Goal: Information Seeking & Learning: Learn about a topic

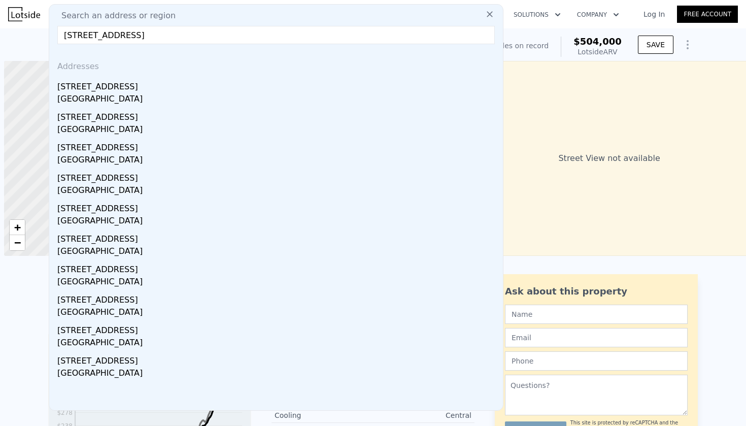
scroll to position [0, 4]
drag, startPoint x: 0, startPoint y: 0, endPoint x: 56, endPoint y: 33, distance: 65.3
click at [56, 33] on div "Search an address or region [STREET_ADDRESS], spanaway Addresses [STREET_ADDRES…" at bounding box center [276, 207] width 455 height 406
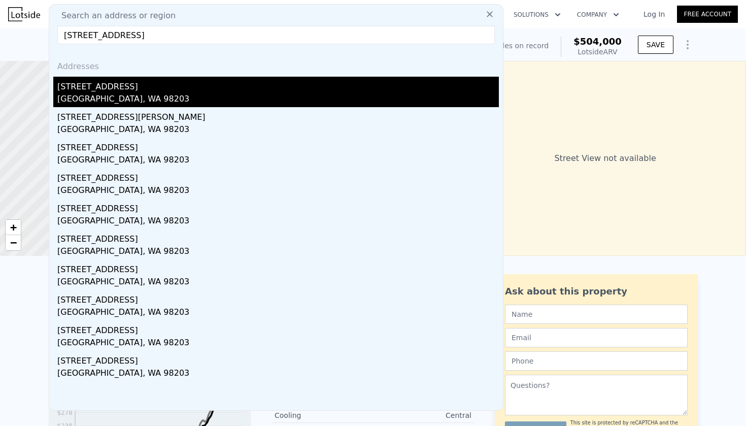
type input "[STREET_ADDRESS]"
click at [94, 95] on div "[GEOGRAPHIC_DATA], WA 98203" at bounding box center [277, 100] width 441 height 14
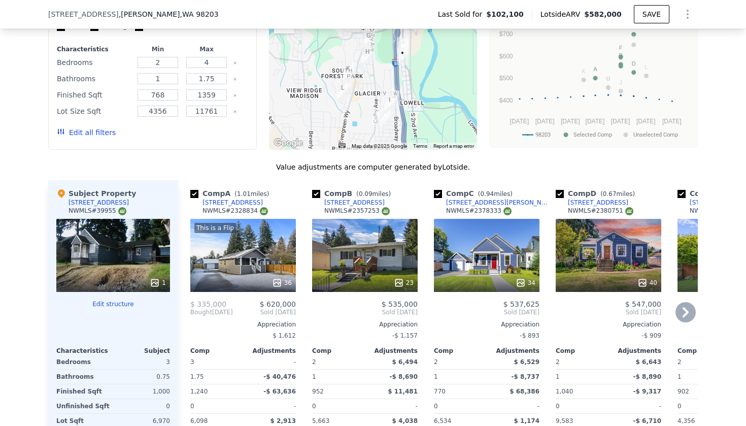
scroll to position [1053, 0]
drag, startPoint x: 218, startPoint y: 84, endPoint x: 197, endPoint y: 84, distance: 20.8
click at [197, 89] on input "1359" at bounding box center [206, 94] width 40 height 11
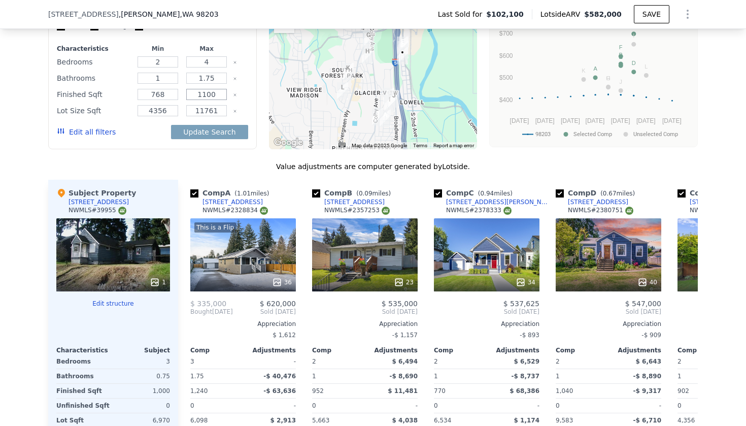
type input "1100"
click at [211, 125] on button "Update Search" at bounding box center [209, 132] width 77 height 14
drag, startPoint x: 168, startPoint y: 86, endPoint x: 150, endPoint y: 85, distance: 17.8
click at [150, 89] on input "768" at bounding box center [158, 94] width 40 height 11
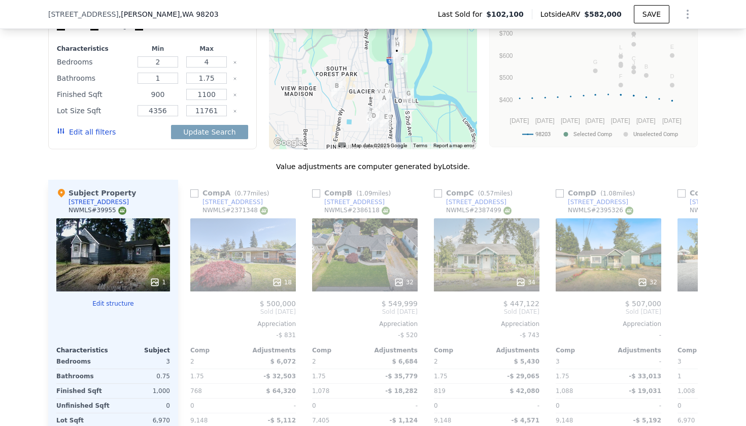
type input "900"
click at [211, 125] on button "Update Search" at bounding box center [209, 132] width 77 height 14
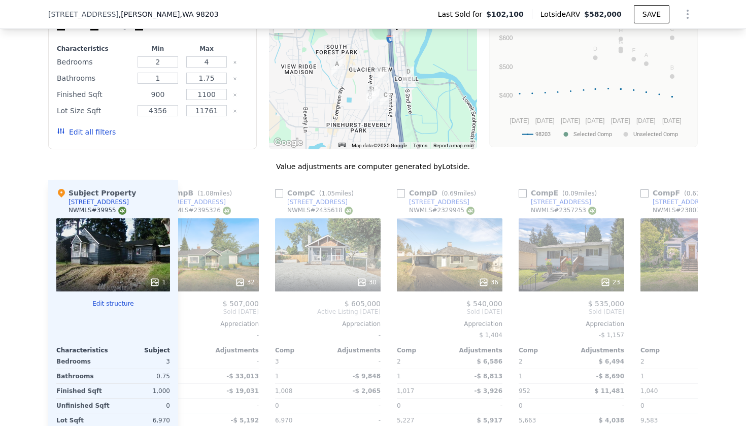
scroll to position [0, 164]
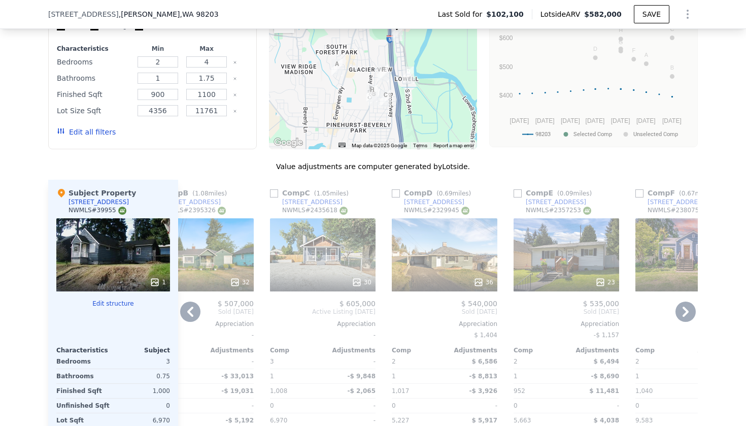
click at [395, 189] on input "checkbox" at bounding box center [396, 193] width 8 height 8
checkbox input "true"
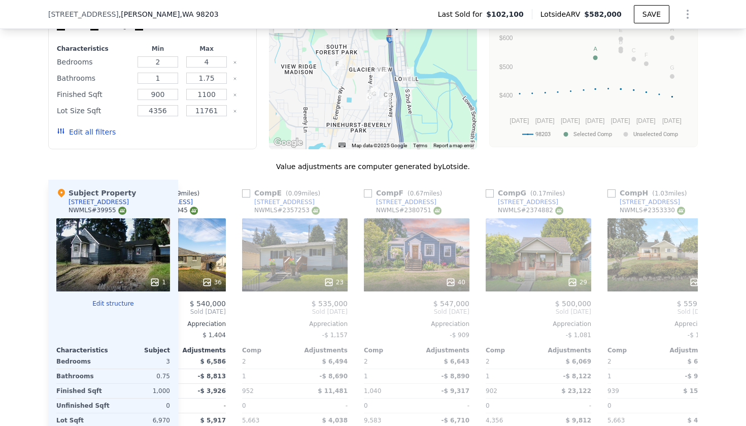
scroll to position [0, 66]
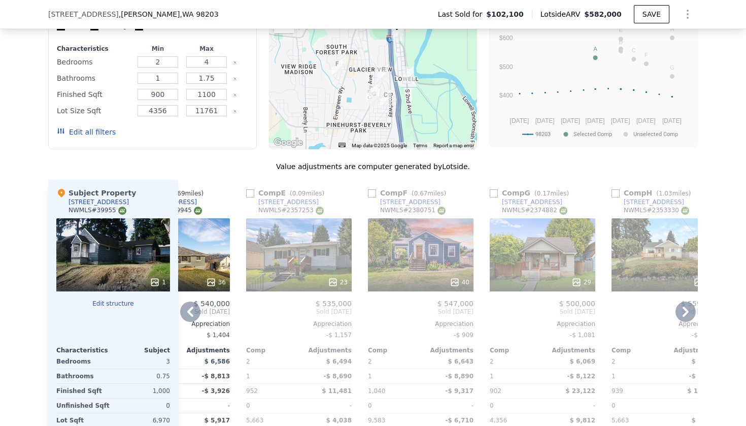
click at [253, 189] on input "checkbox" at bounding box center [250, 193] width 8 height 8
checkbox input "true"
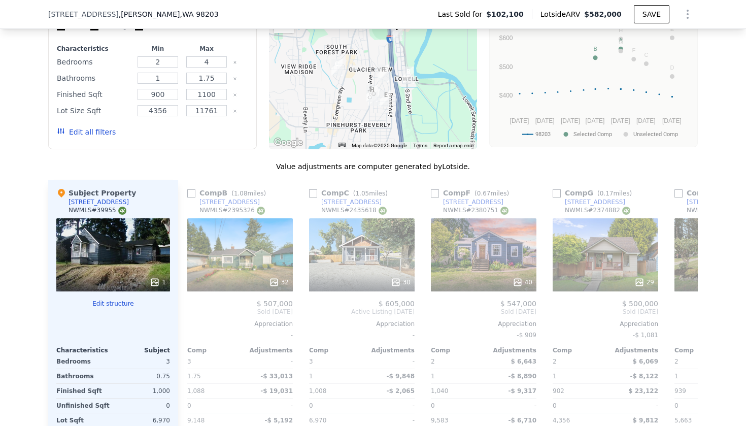
scroll to position [0, 375]
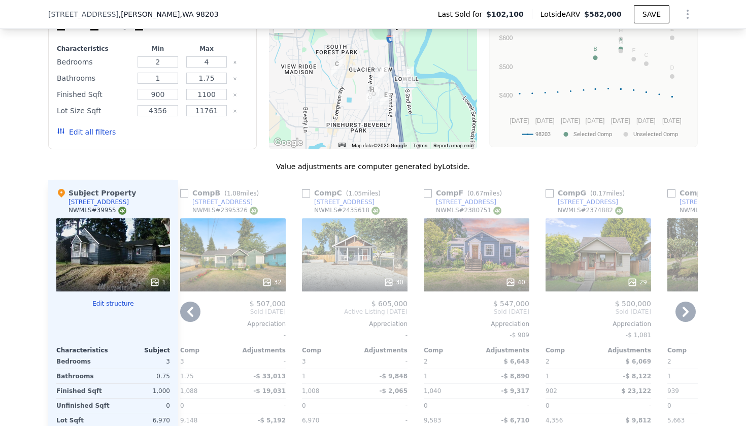
click at [426, 189] on input "checkbox" at bounding box center [428, 193] width 8 height 8
checkbox input "true"
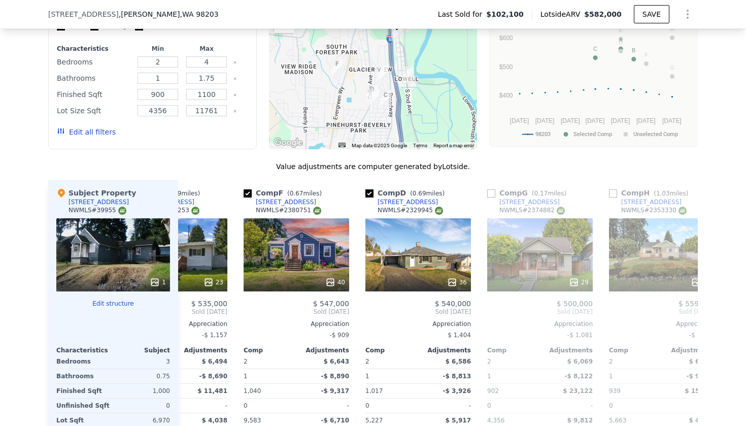
scroll to position [0, 62]
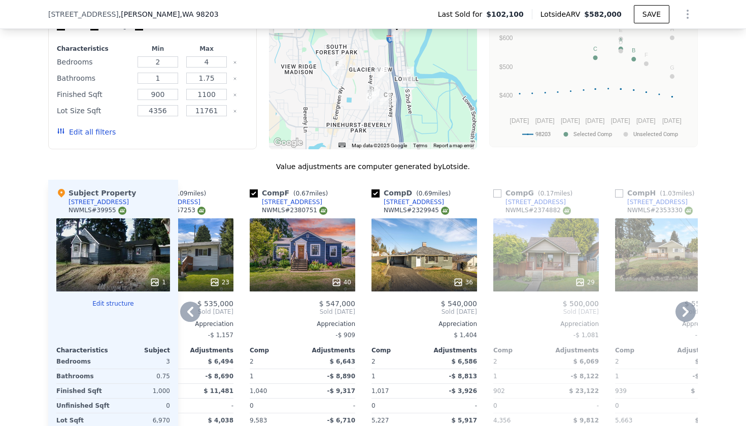
click at [499, 189] on input "checkbox" at bounding box center [497, 193] width 8 height 8
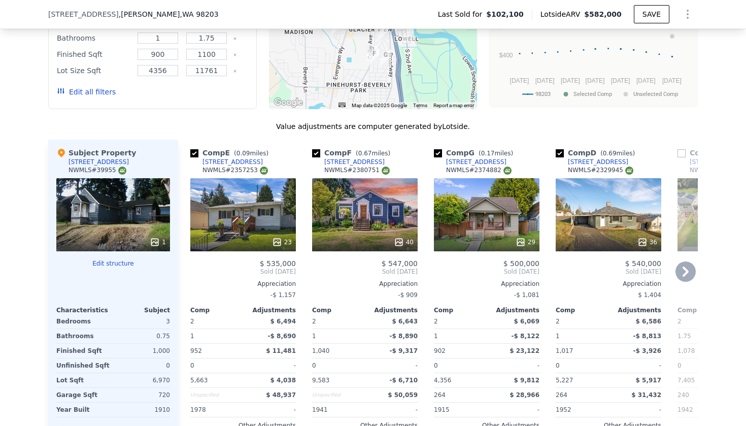
scroll to position [1097, 0]
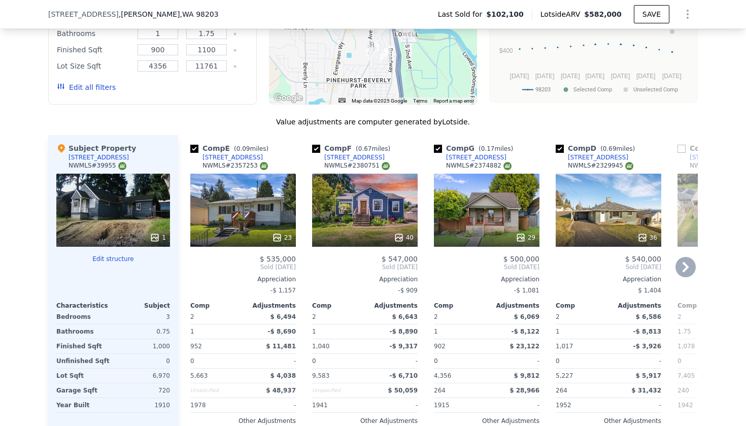
click at [438, 145] on input "checkbox" at bounding box center [438, 149] width 8 height 8
checkbox input "false"
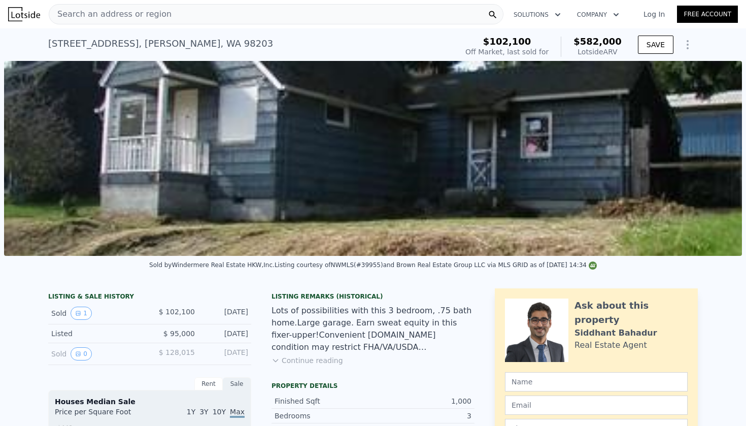
scroll to position [0, 0]
click at [122, 18] on span "Search an address or region" at bounding box center [110, 14] width 122 height 12
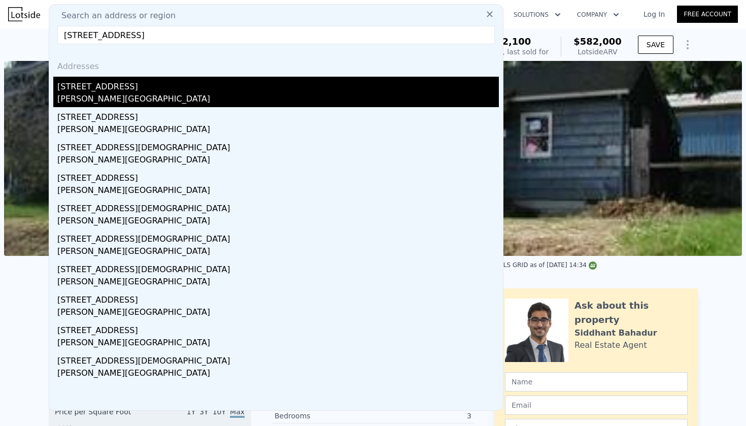
type input "[STREET_ADDRESS]"
click at [104, 87] on div "[STREET_ADDRESS]" at bounding box center [277, 85] width 441 height 16
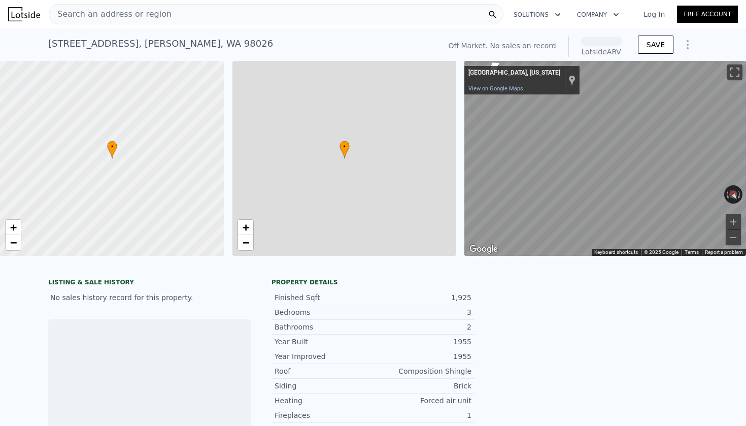
scroll to position [0, 4]
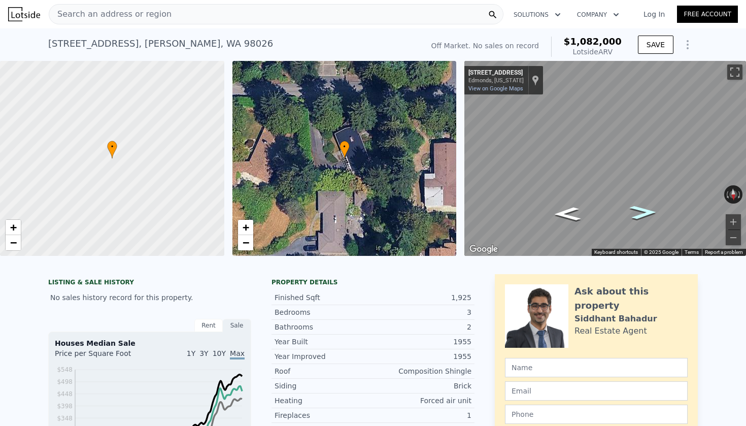
click at [638, 217] on icon "Go West, 184th St SW" at bounding box center [643, 212] width 50 height 20
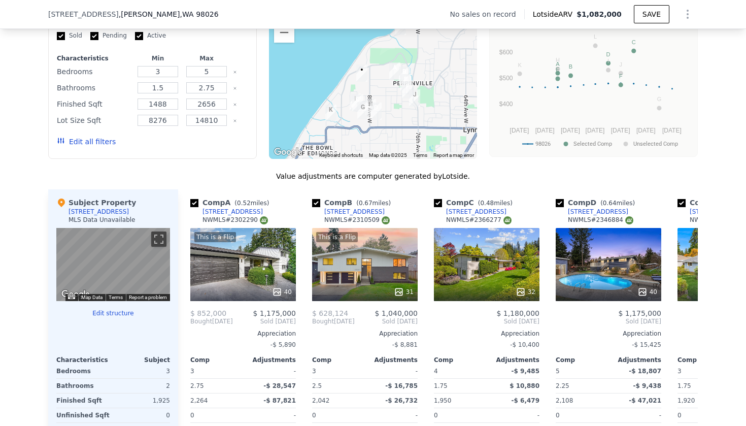
scroll to position [867, 0]
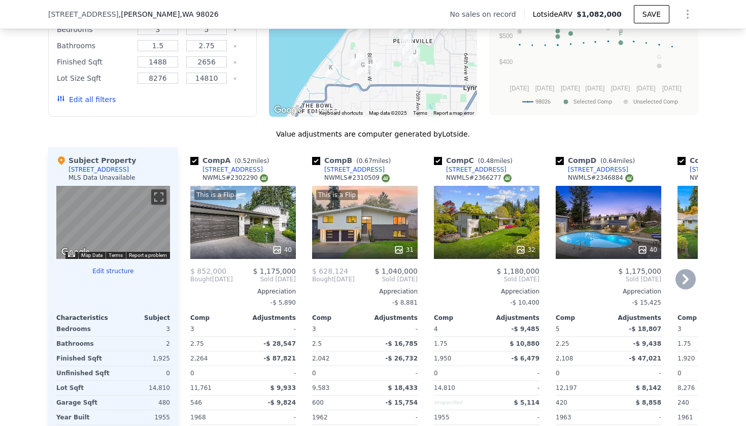
click at [192, 161] on input "checkbox" at bounding box center [194, 161] width 8 height 8
checkbox input "false"
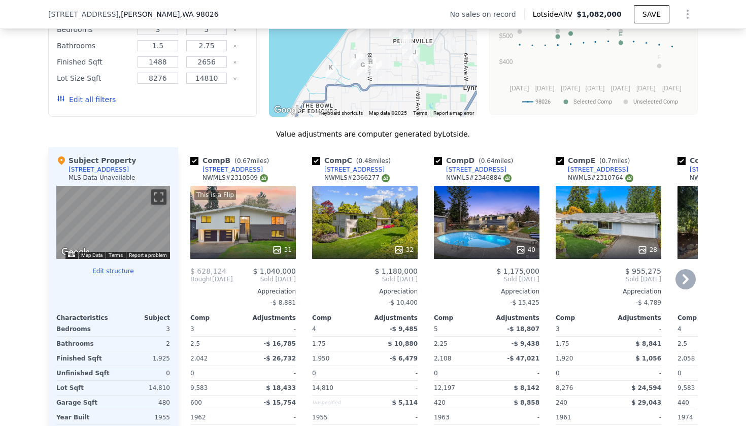
click at [439, 162] on input "checkbox" at bounding box center [438, 161] width 8 height 8
checkbox input "false"
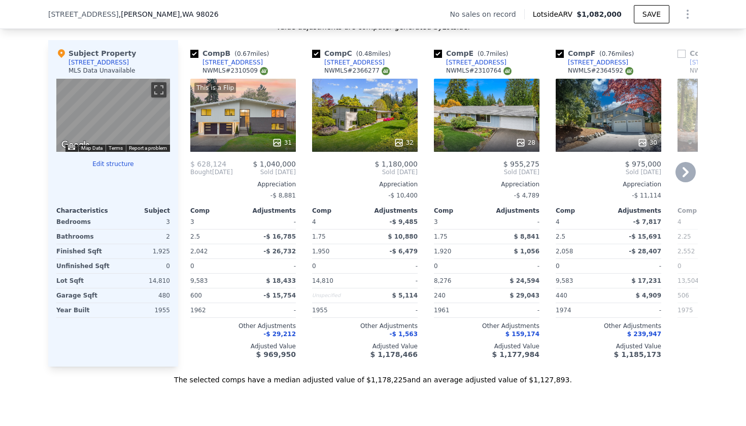
scroll to position [973, 0]
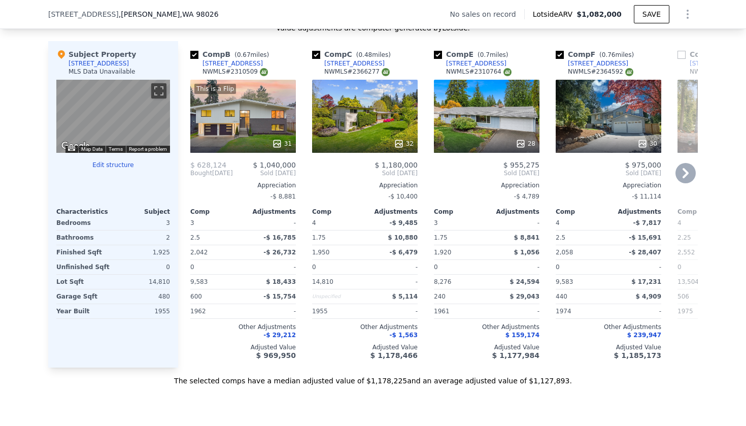
click at [194, 53] on input "checkbox" at bounding box center [194, 55] width 8 height 8
checkbox input "false"
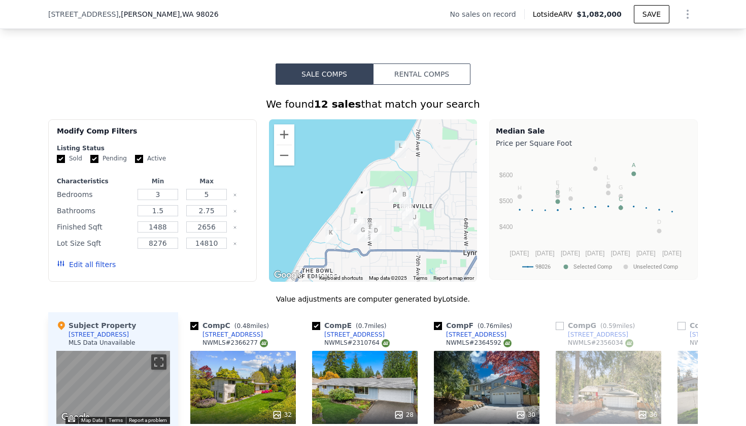
scroll to position [703, 0]
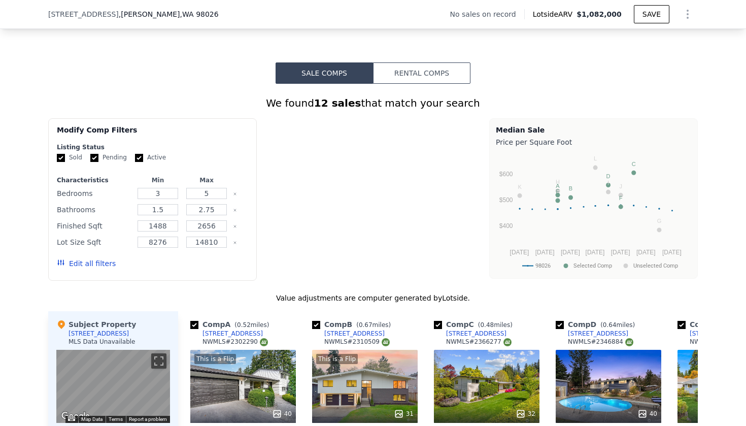
checkbox input "true"
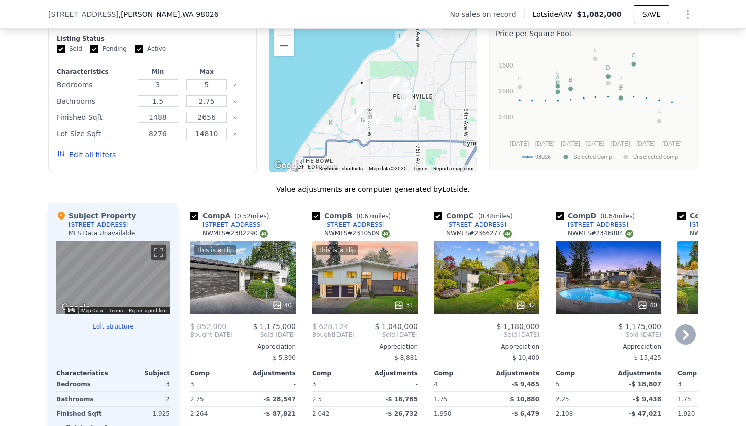
scroll to position [828, 0]
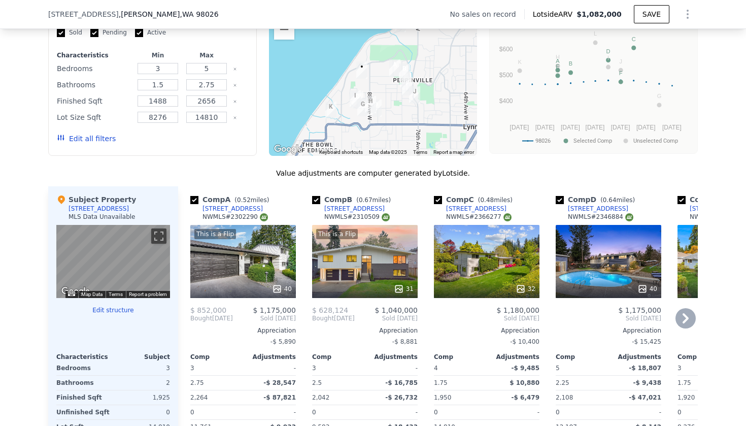
click at [313, 200] on input "checkbox" at bounding box center [316, 200] width 8 height 8
checkbox input "false"
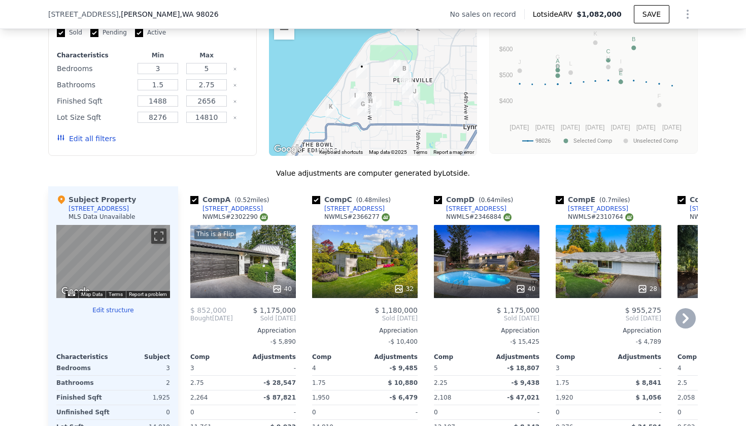
click at [196, 201] on input "checkbox" at bounding box center [194, 200] width 8 height 8
checkbox input "false"
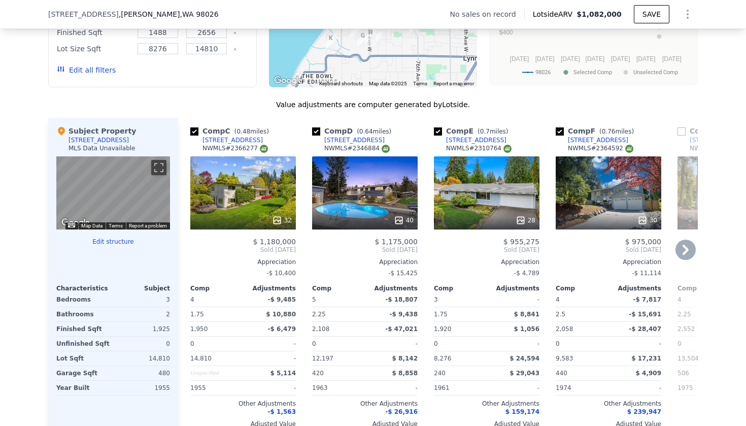
scroll to position [903, 0]
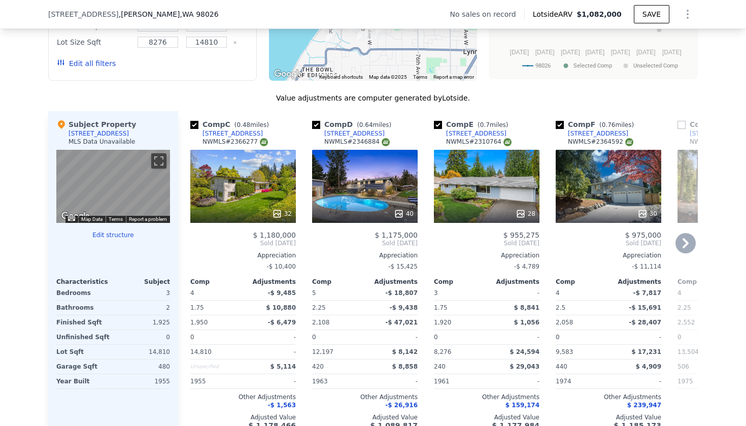
click at [278, 217] on icon at bounding box center [276, 213] width 7 height 7
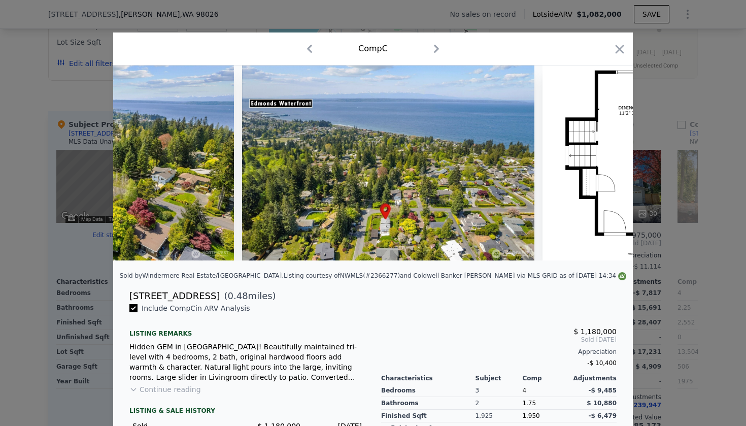
scroll to position [0, 7817]
click at [615, 54] on icon "button" at bounding box center [619, 49] width 14 height 14
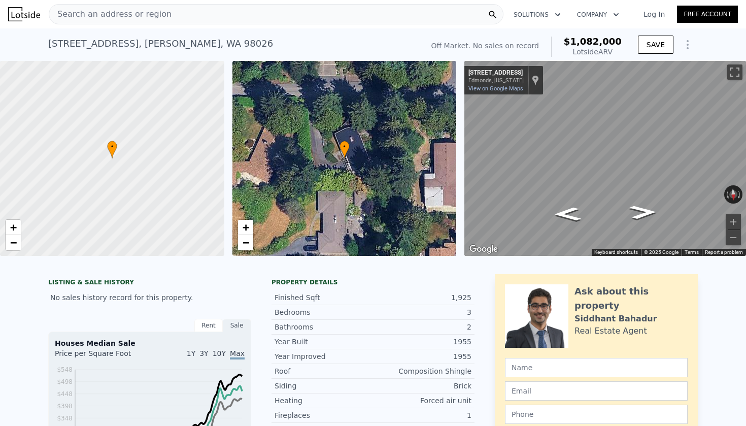
click at [145, 44] on div "[STREET_ADDRESS]" at bounding box center [160, 44] width 225 height 14
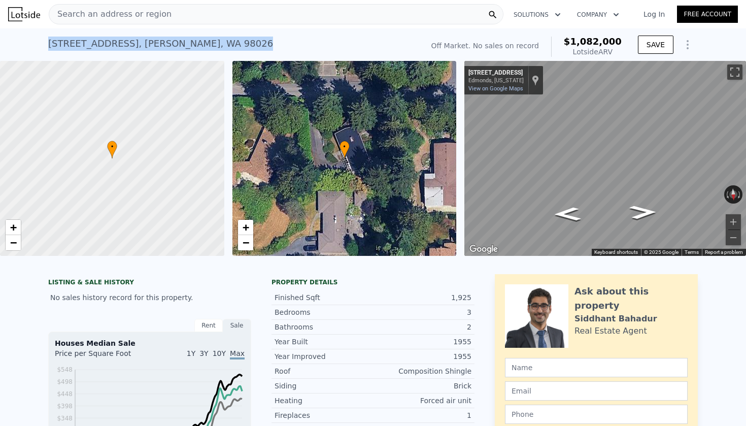
click at [145, 44] on div "[STREET_ADDRESS]" at bounding box center [160, 44] width 225 height 14
copy div "[STREET_ADDRESS] No sales on record (~ARV $1.082m )"
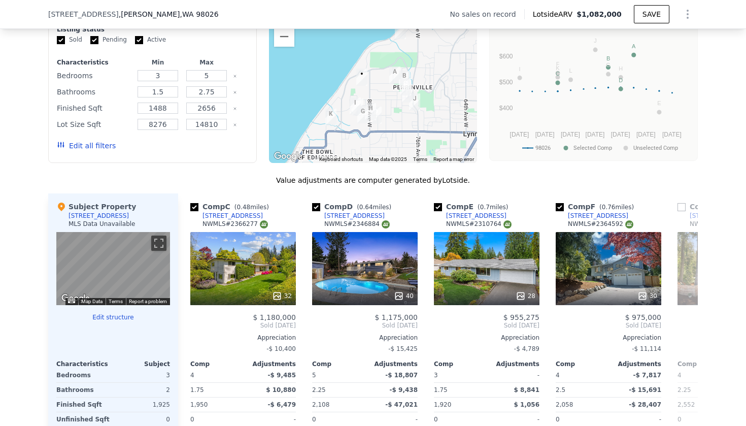
scroll to position [848, 0]
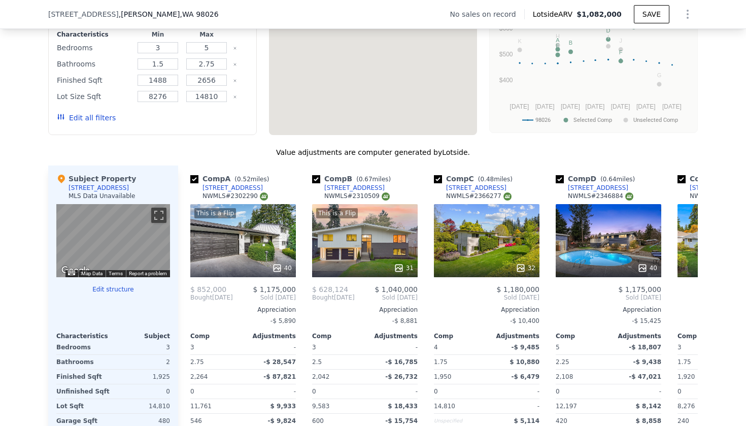
checkbox input "true"
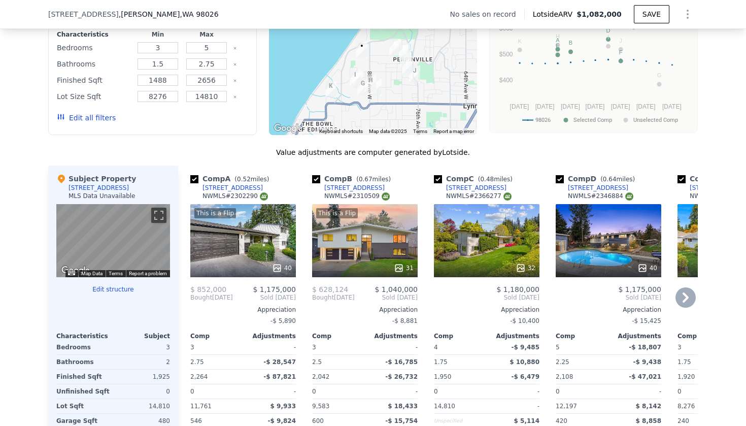
click at [316, 181] on input "checkbox" at bounding box center [316, 179] width 8 height 8
checkbox input "false"
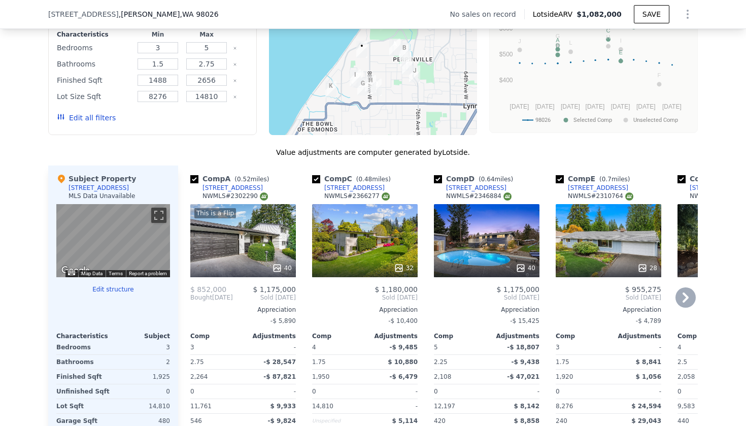
click at [194, 178] on input "checkbox" at bounding box center [194, 179] width 8 height 8
checkbox input "false"
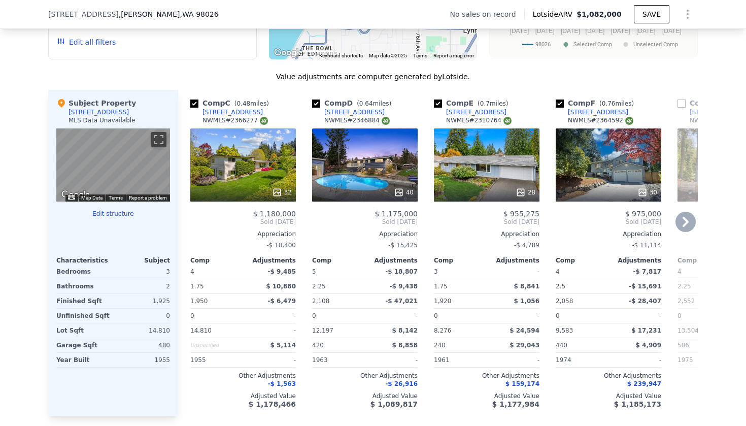
scroll to position [922, 0]
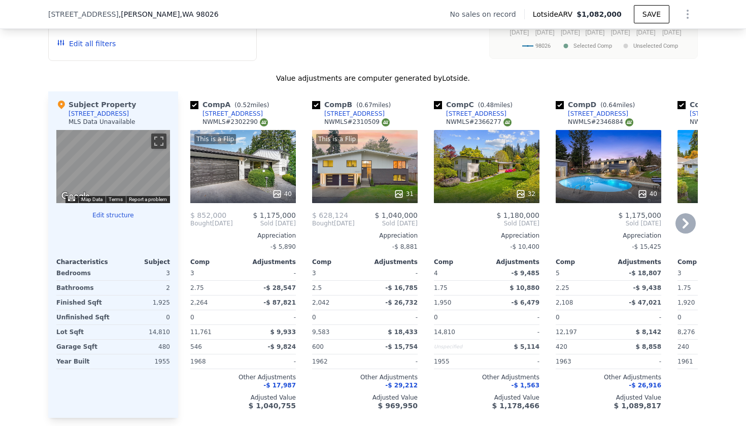
checkbox input "true"
